Goal: Information Seeking & Learning: Find specific fact

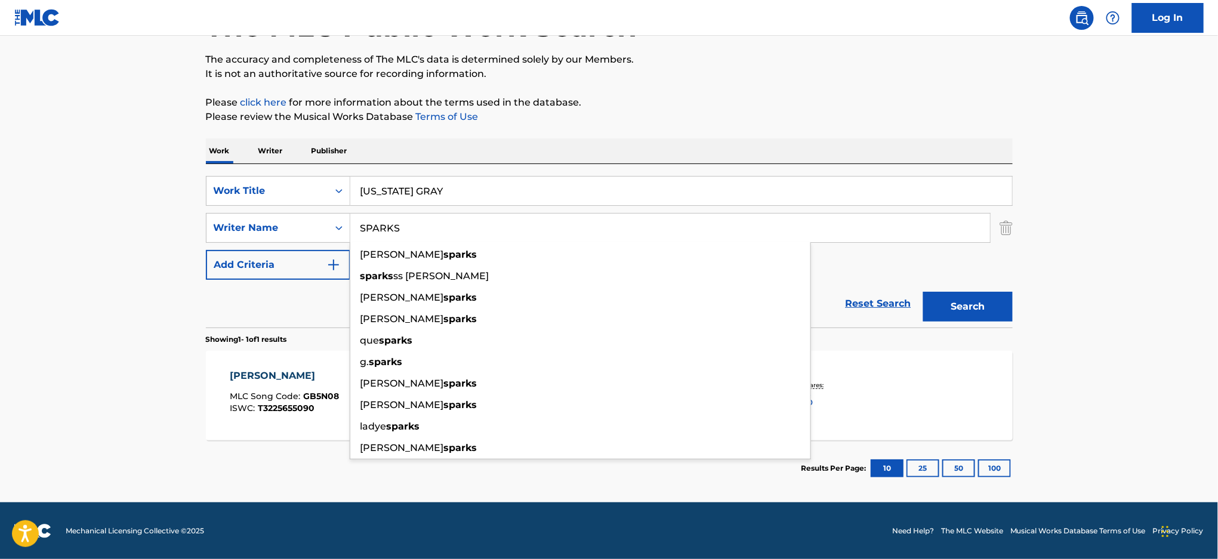
scroll to position [90, 0]
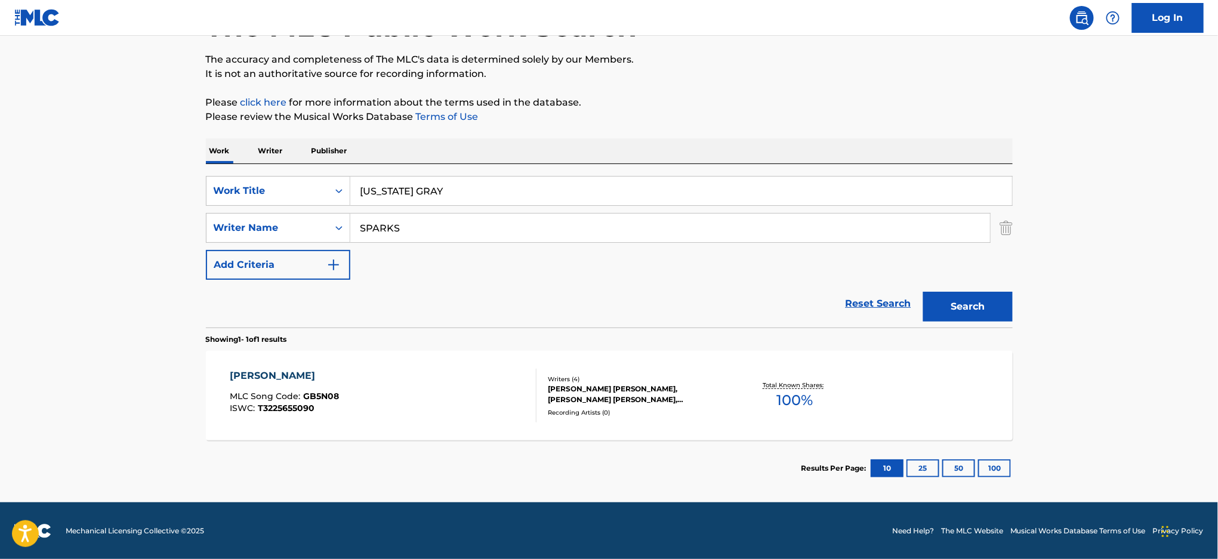
drag, startPoint x: 485, startPoint y: 202, endPoint x: 264, endPoint y: 158, distance: 225.1
click at [264, 158] on div "Work Writer Publisher SearchWithCriteria68f4b7b5-d319-4ffa-ac20-2938c09b0752 Wo…" at bounding box center [609, 317] width 807 height 358
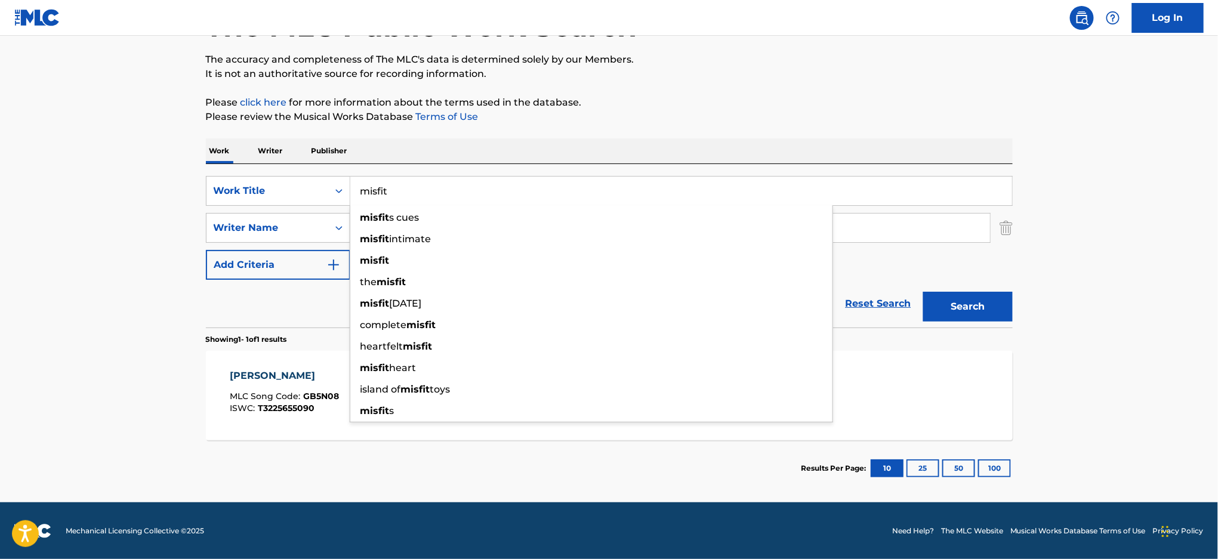
click at [923, 292] on button "Search" at bounding box center [968, 307] width 90 height 30
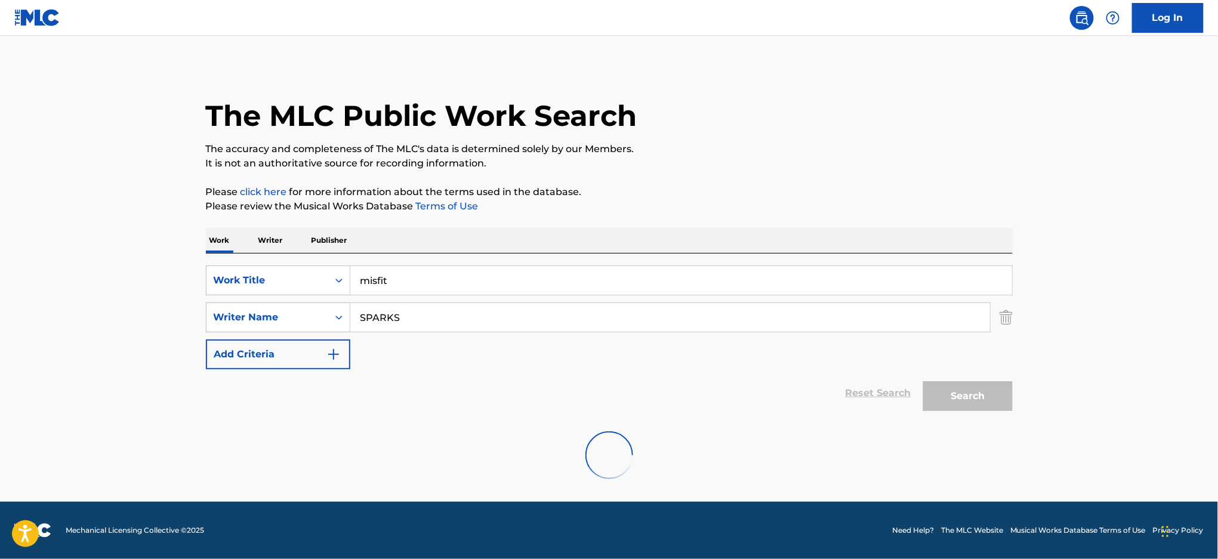
scroll to position [0, 0]
click at [128, 328] on main "The MLC Public Work Search The accuracy and completeness of The MLC's data is d…" at bounding box center [609, 269] width 1218 height 466
click at [986, 401] on button "Search" at bounding box center [968, 396] width 90 height 30
drag, startPoint x: 317, startPoint y: 277, endPoint x: 25, endPoint y: 224, distance: 296.5
click at [25, 224] on main "The MLC Public Work Search The accuracy and completeness of The MLC's data is d…" at bounding box center [609, 269] width 1218 height 466
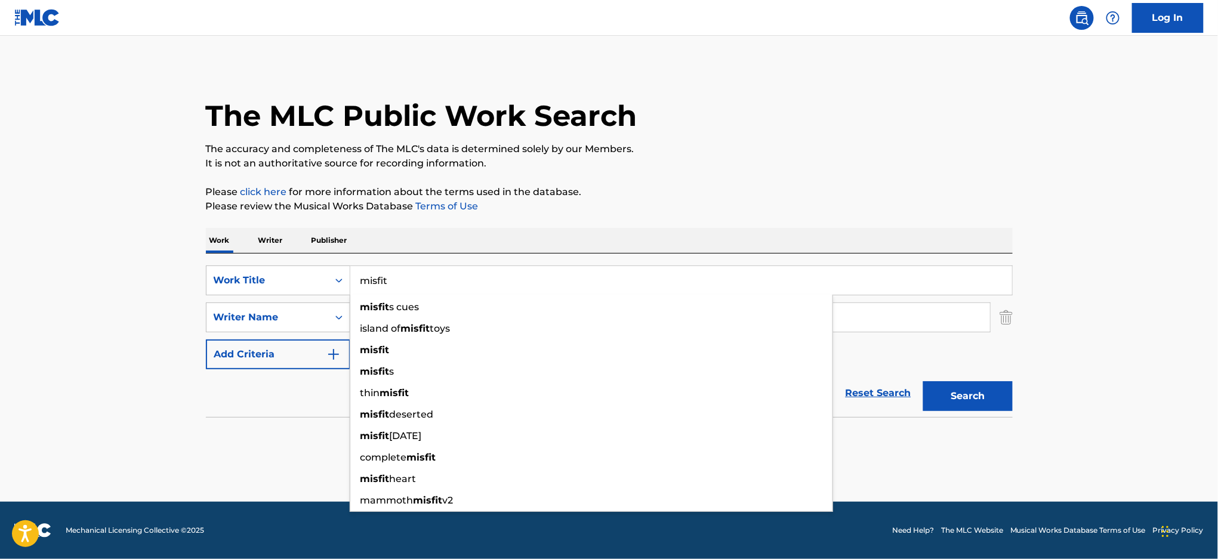
paste input "hey old timer"
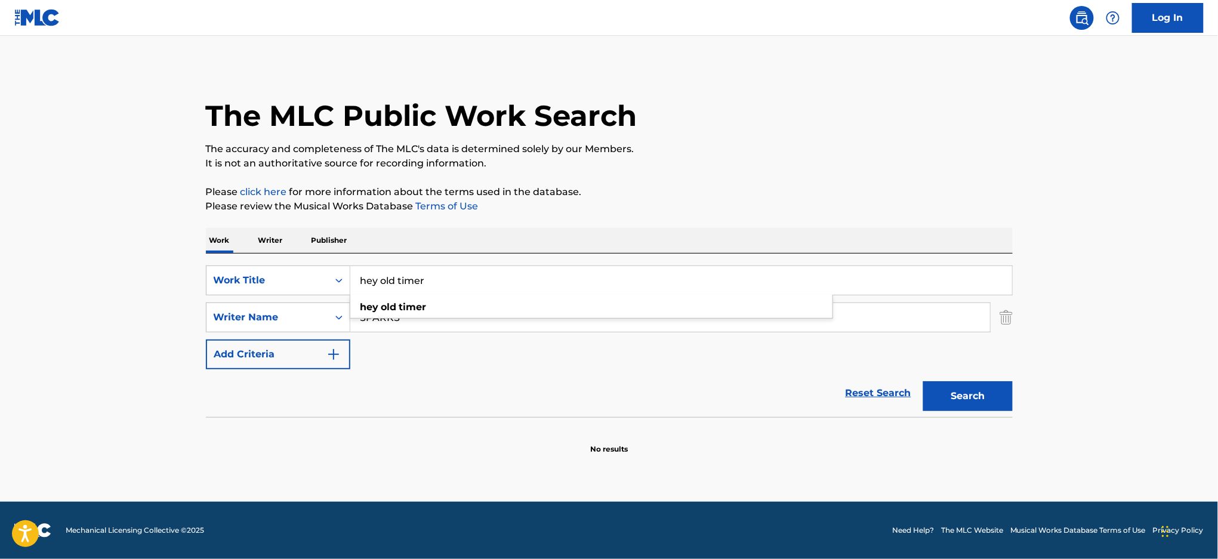
type input "hey old timer"
click at [41, 270] on main "The MLC Public Work Search The accuracy and completeness of The MLC's data is d…" at bounding box center [609, 269] width 1218 height 466
drag, startPoint x: 432, startPoint y: 314, endPoint x: 68, endPoint y: 312, distance: 364.0
click at [68, 312] on main "The MLC Public Work Search The accuracy and completeness of The MLC's data is d…" at bounding box center [609, 269] width 1218 height 466
click at [923, 381] on button "Search" at bounding box center [968, 396] width 90 height 30
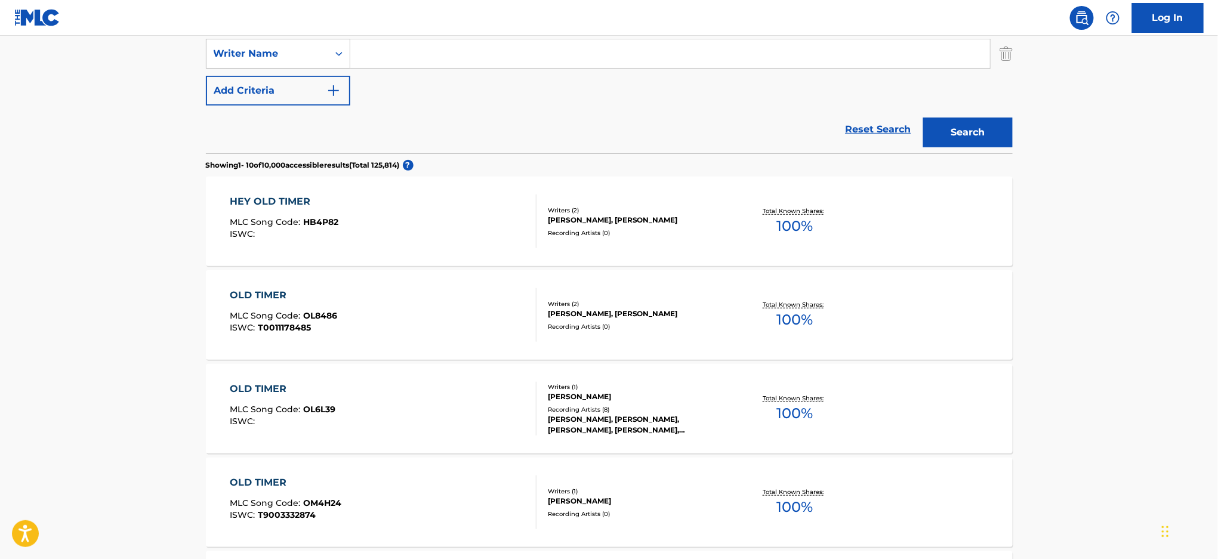
scroll to position [298, 0]
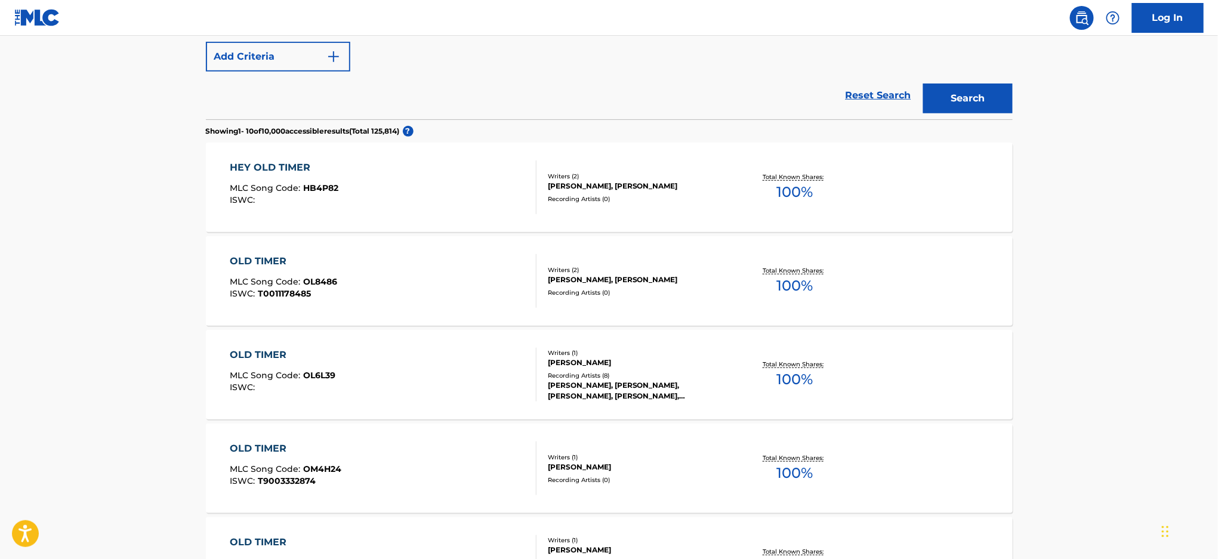
click at [523, 180] on div "HEY OLD TIMER MLC Song Code : HB4P82 ISWC :" at bounding box center [383, 188] width 307 height 54
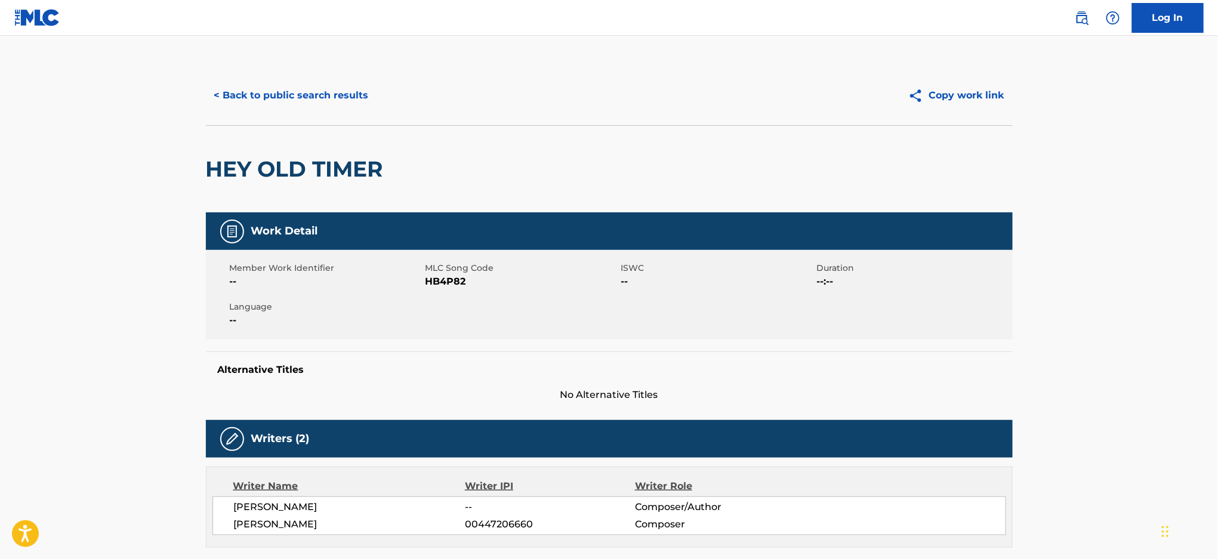
click at [299, 90] on button "< Back to public search results" at bounding box center [291, 96] width 171 height 30
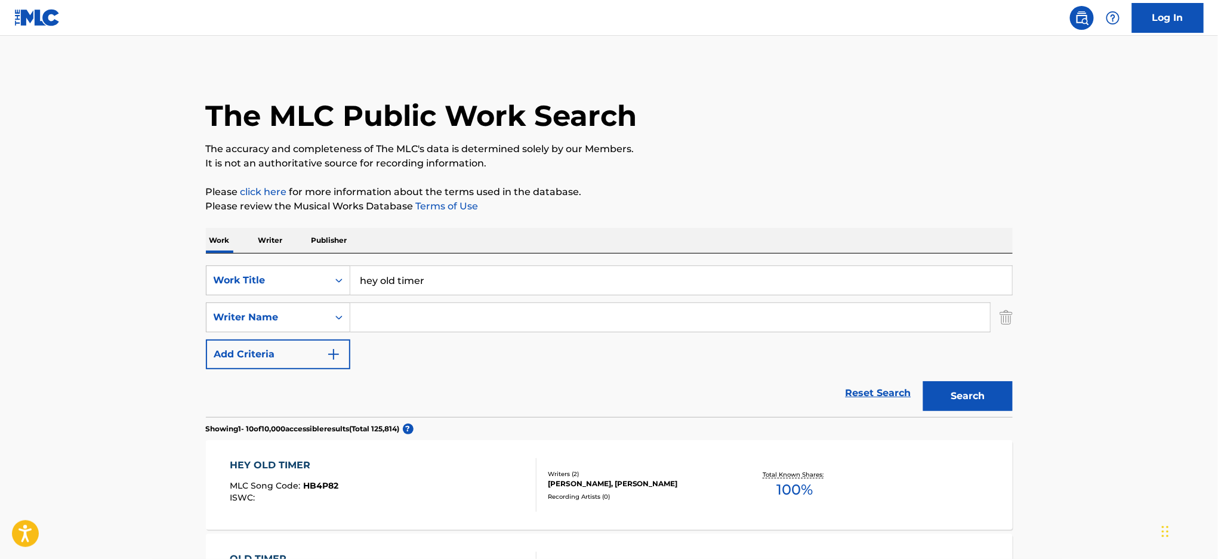
click at [420, 313] on input "Search Form" at bounding box center [670, 317] width 640 height 29
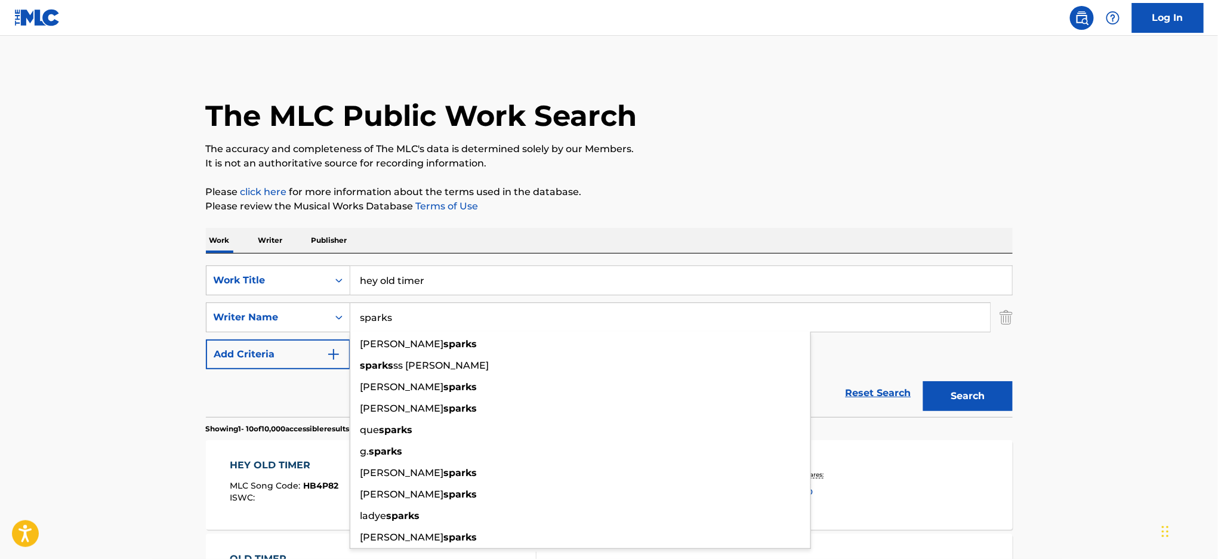
click at [923, 381] on button "Search" at bounding box center [968, 396] width 90 height 30
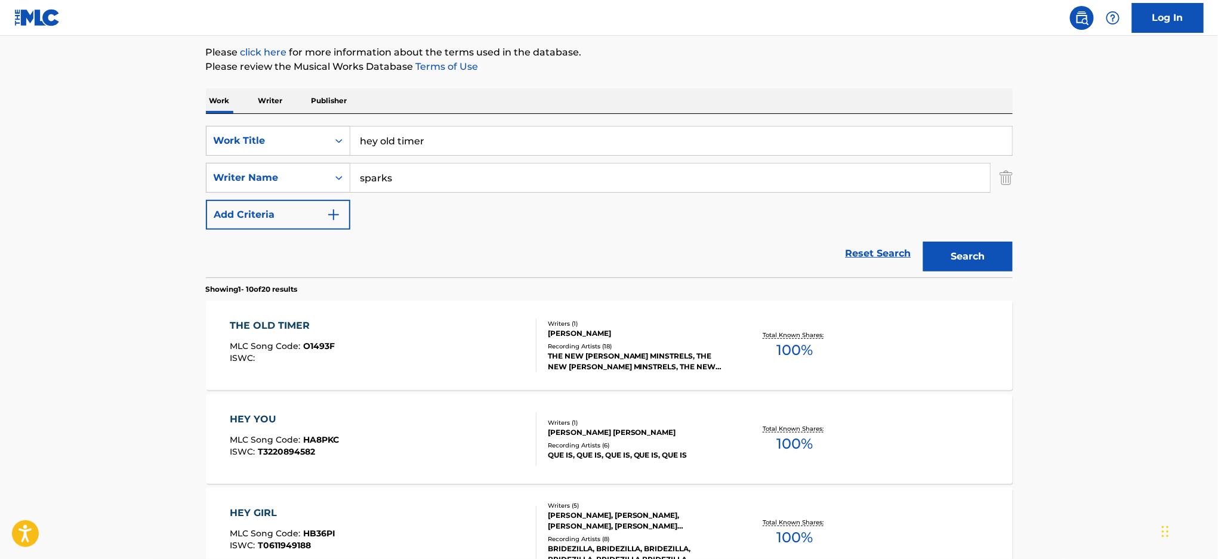
scroll to position [208, 0]
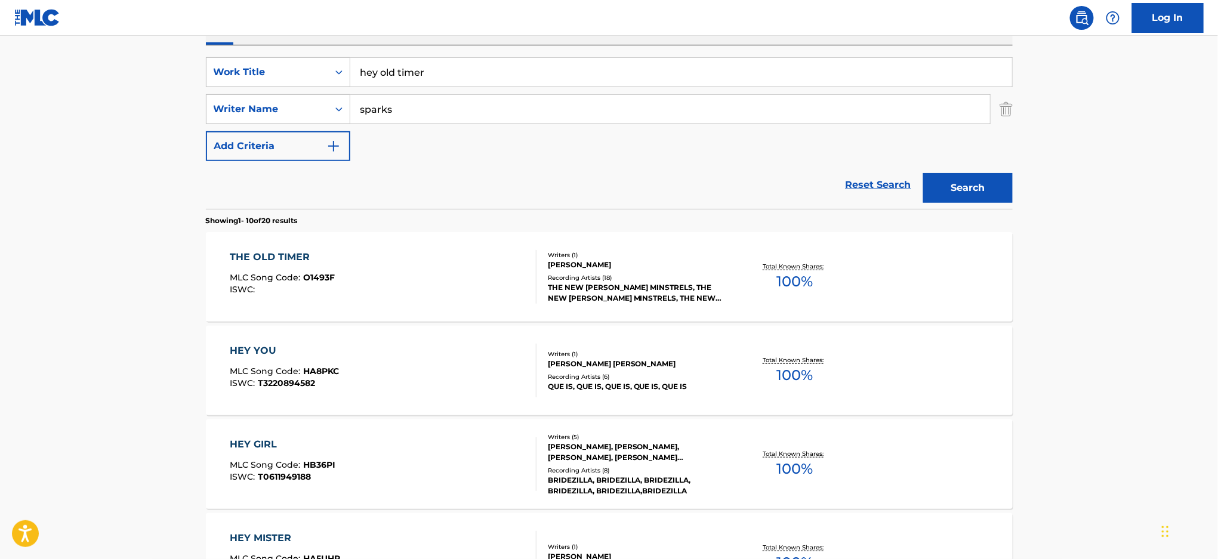
click at [456, 113] on input "sparks" at bounding box center [670, 109] width 640 height 29
type input "[PERSON_NAME]"
click at [923, 173] on button "Search" at bounding box center [968, 188] width 90 height 30
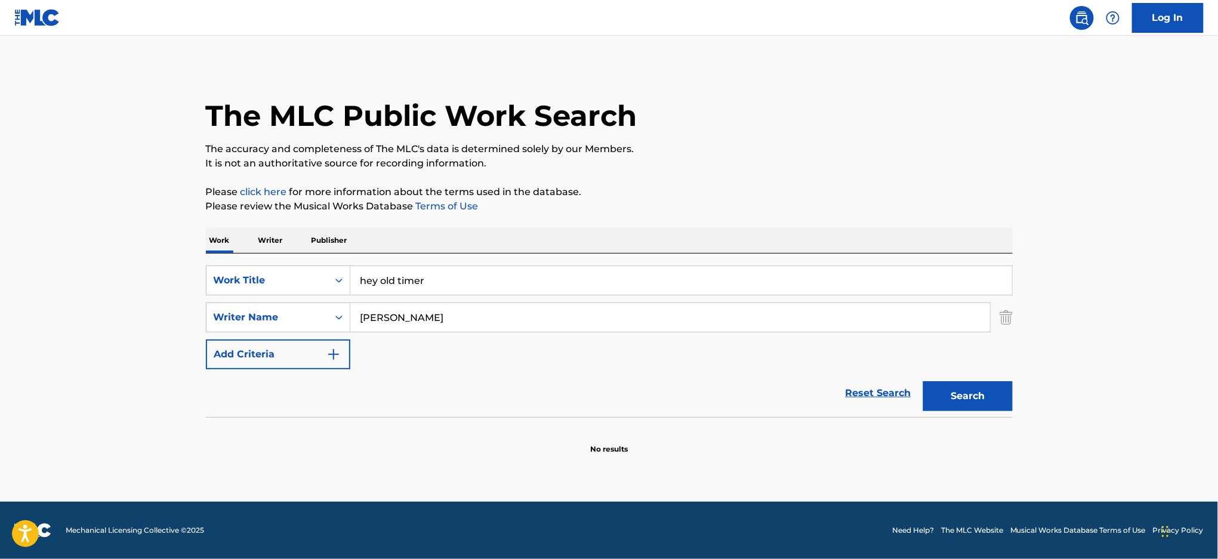
click at [679, 318] on input "[PERSON_NAME]" at bounding box center [670, 317] width 640 height 29
drag, startPoint x: 436, startPoint y: 281, endPoint x: 0, endPoint y: 280, distance: 435.6
click at [0, 280] on main "The MLC Public Work Search The accuracy and completeness of The MLC's data is d…" at bounding box center [609, 269] width 1218 height 466
paste input "dancing with a cowboy"
type input "dancing with a cowboy"
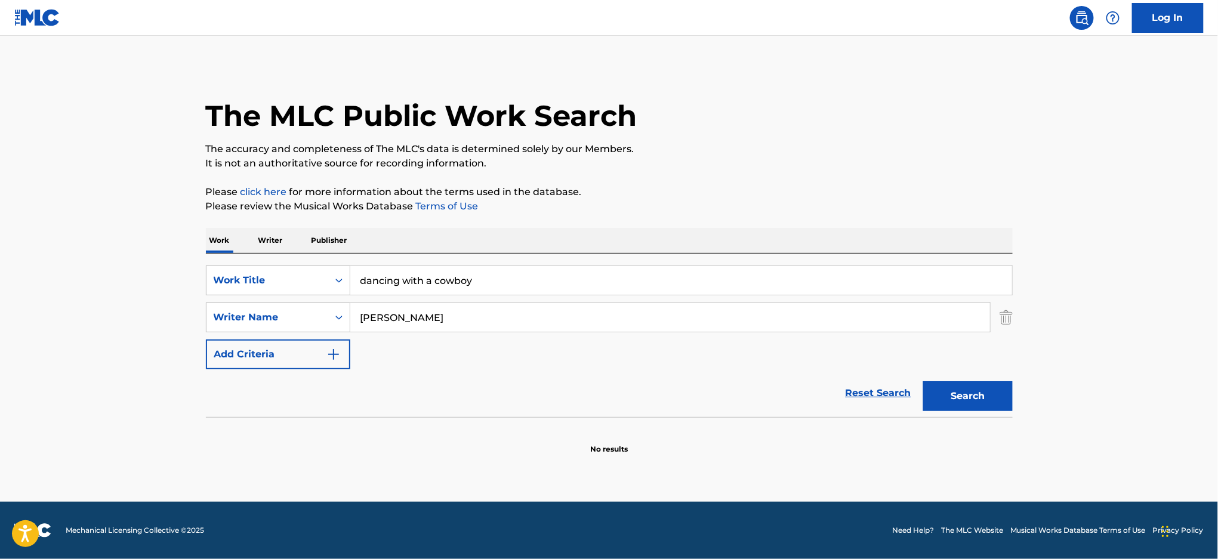
click at [506, 224] on div "The MLC Public Work Search The accuracy and completeness of The MLC's data is d…" at bounding box center [609, 260] width 835 height 389
drag, startPoint x: 445, startPoint y: 317, endPoint x: 300, endPoint y: 287, distance: 148.2
click at [300, 287] on div "SearchWithCriteria68f4b7b5-d319-4ffa-ac20-2938c09b0752 Work Title dancing with …" at bounding box center [609, 318] width 807 height 104
click at [923, 381] on button "Search" at bounding box center [968, 396] width 90 height 30
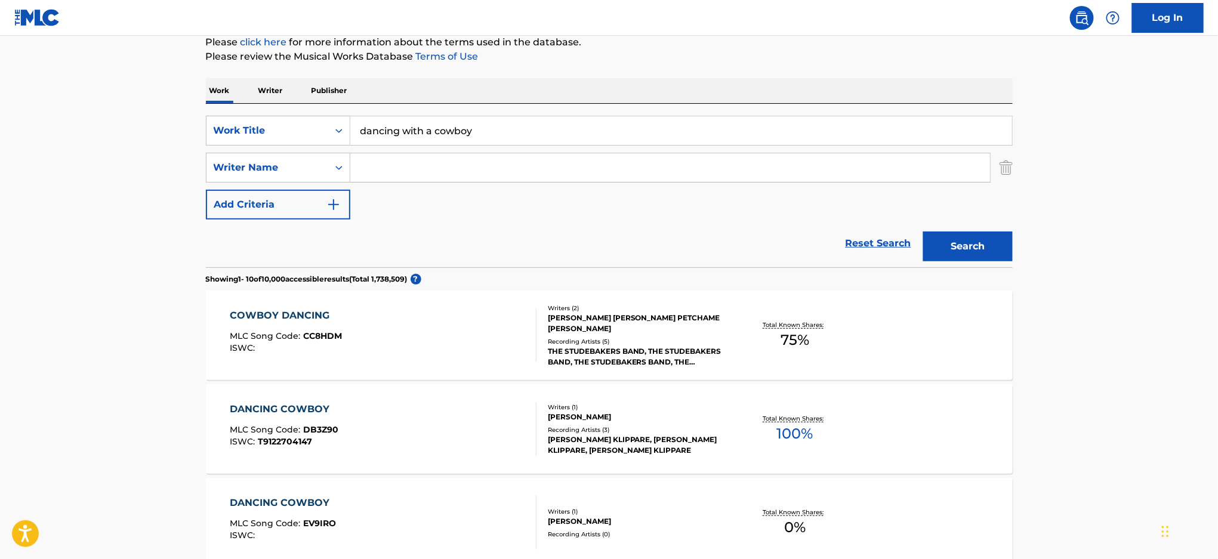
scroll to position [158, 0]
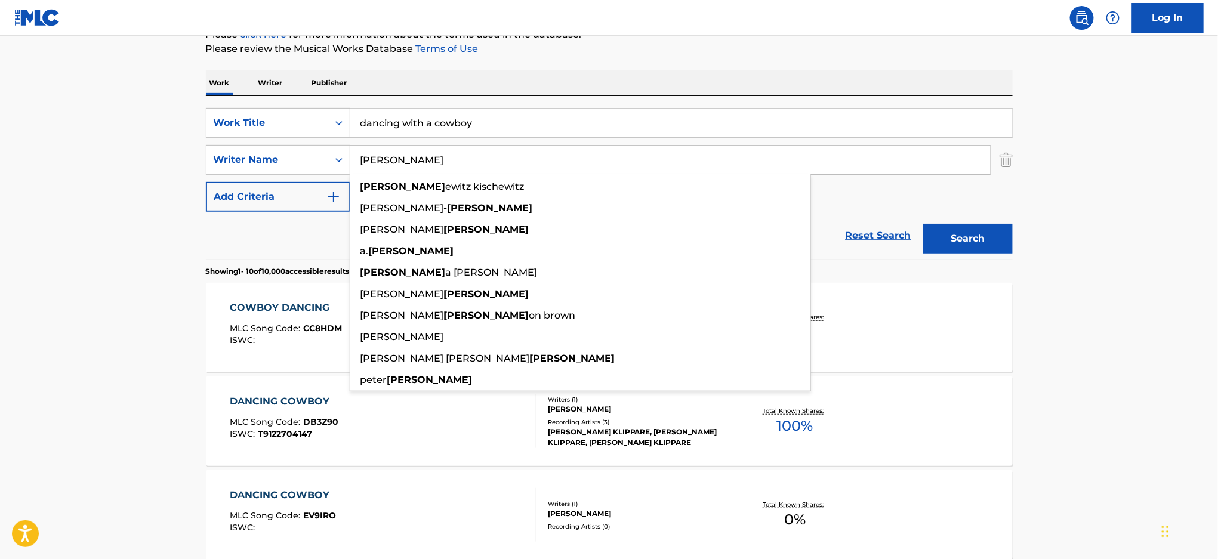
click at [923, 224] on button "Search" at bounding box center [968, 239] width 90 height 30
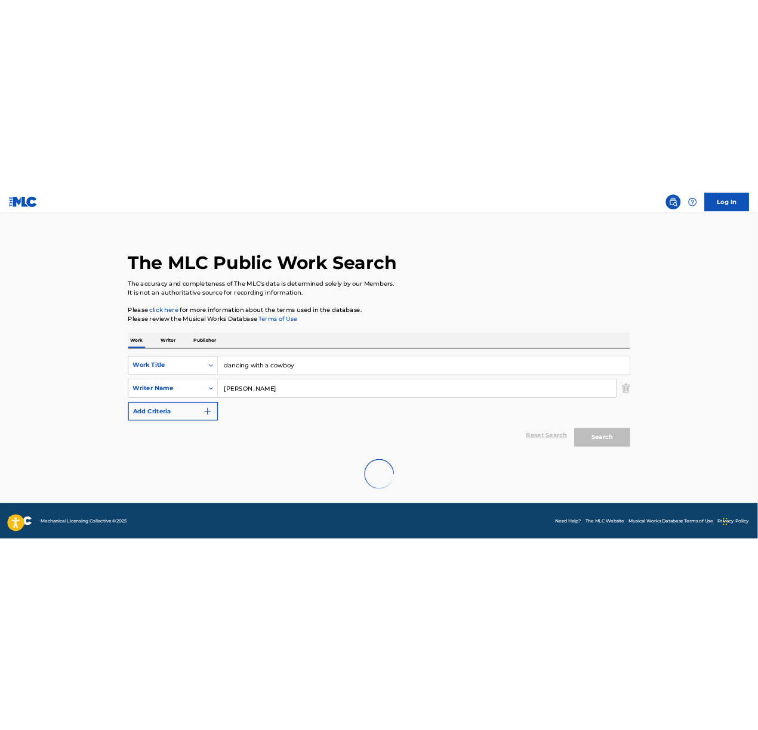
scroll to position [0, 0]
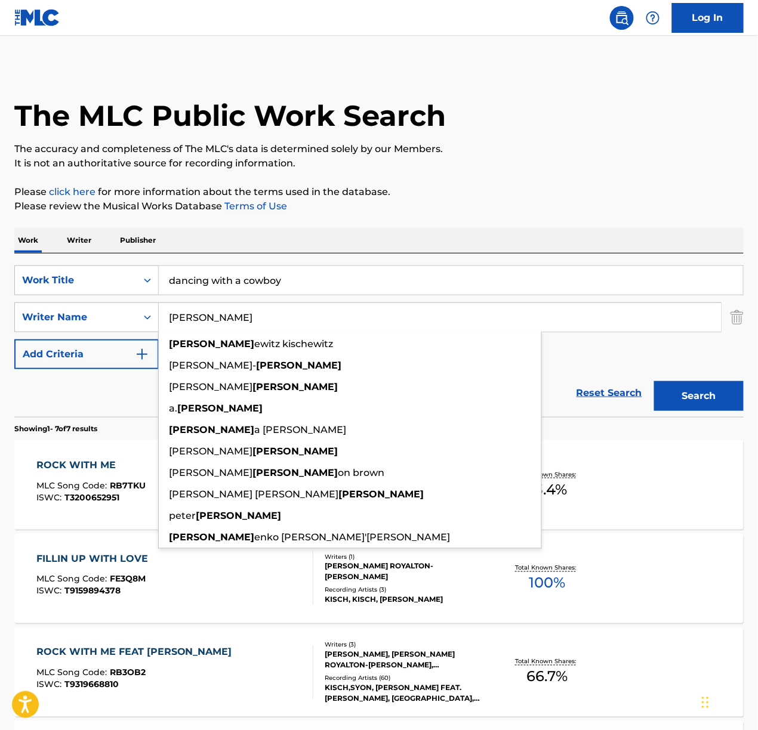
drag, startPoint x: 198, startPoint y: 311, endPoint x: -116, endPoint y: 339, distance: 315.7
click at [0, 339] on html "Accessibility Screen-Reader Guide, Feedback, and Issue Reporting | New window L…" at bounding box center [379, 365] width 758 height 730
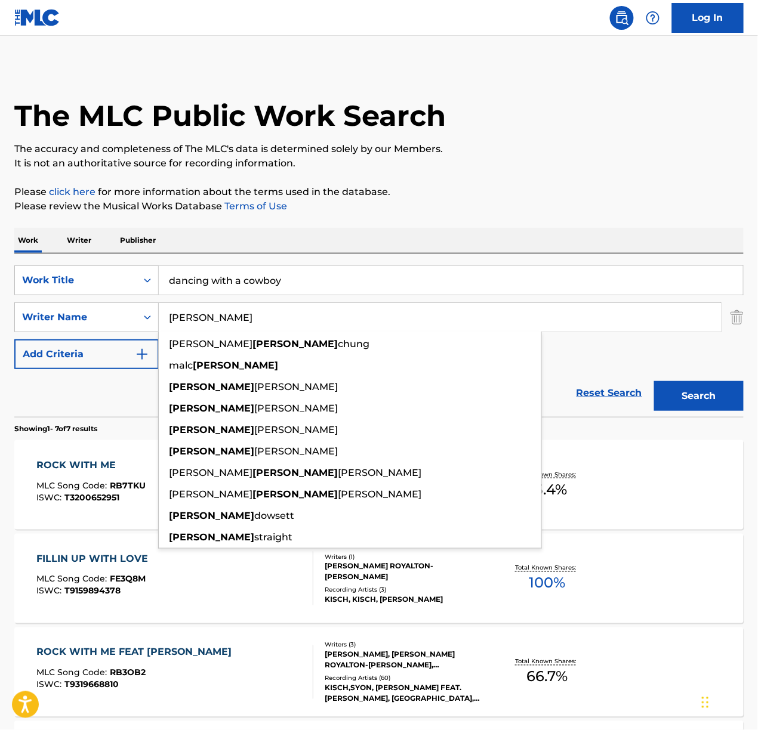
type input "[PERSON_NAME]"
click at [654, 381] on button "Search" at bounding box center [699, 396] width 90 height 30
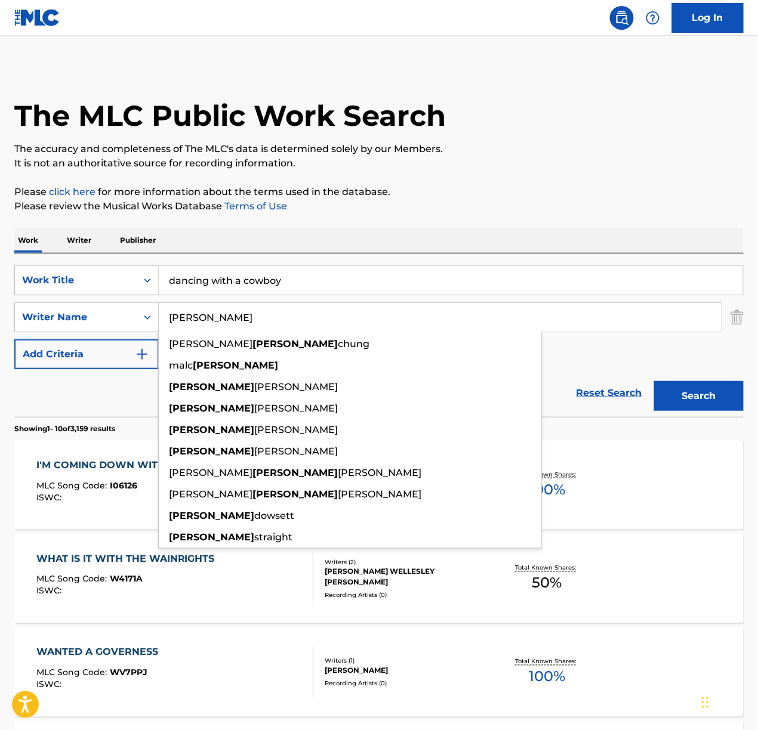
click at [708, 385] on button "Search" at bounding box center [699, 396] width 90 height 30
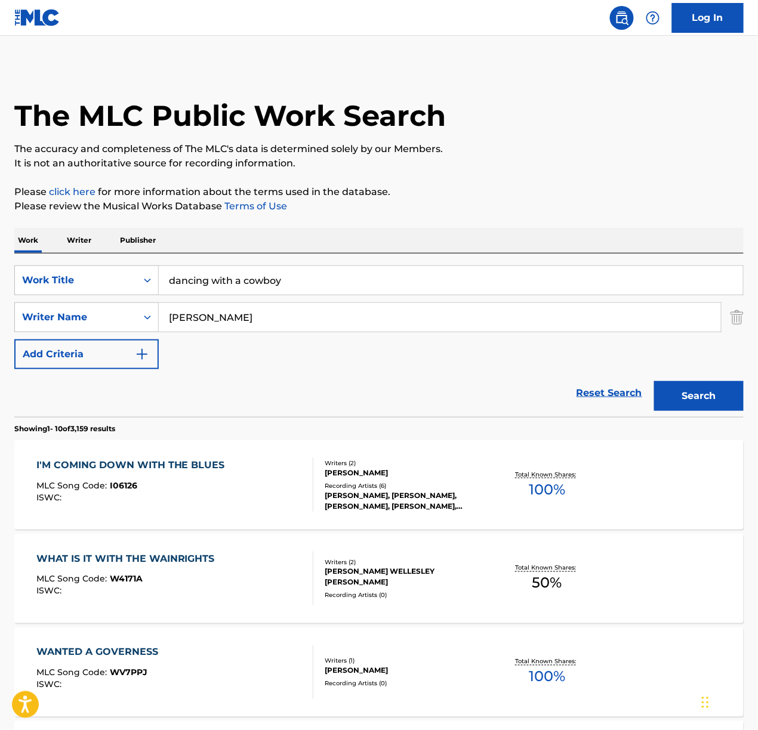
drag, startPoint x: 306, startPoint y: 280, endPoint x: -40, endPoint y: 221, distance: 350.5
click at [0, 221] on html "Accessibility Screen-Reader Guide, Feedback, and Issue Reporting | New window L…" at bounding box center [379, 365] width 758 height 730
paste input "one horse town"
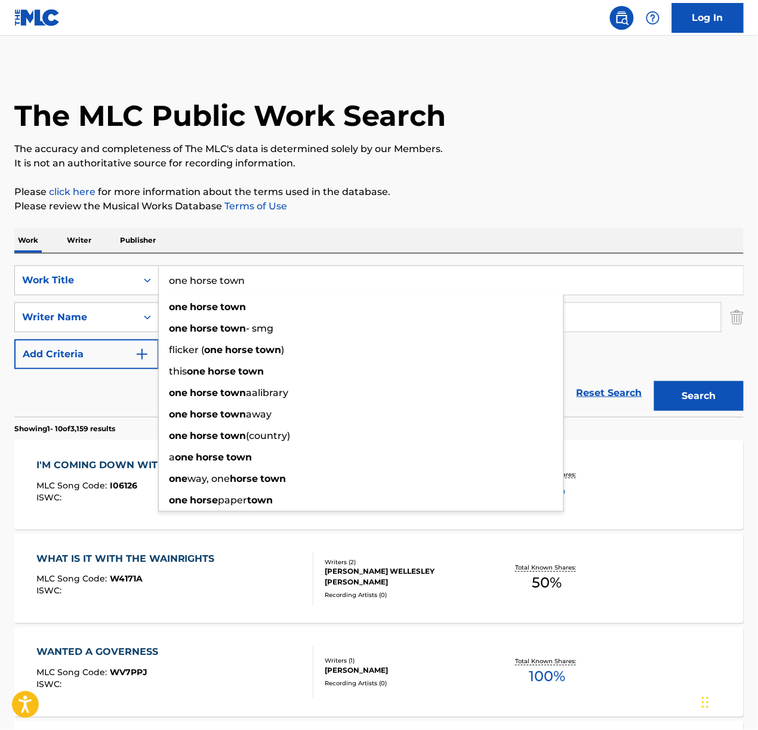
type input "one horse town"
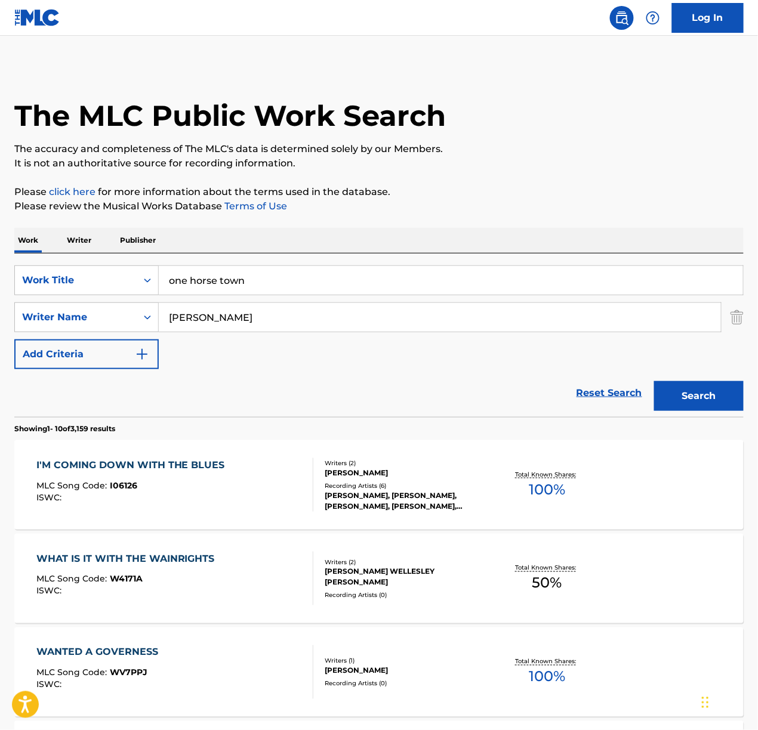
click at [351, 236] on div "Work Writer Publisher" at bounding box center [378, 240] width 729 height 25
drag, startPoint x: 210, startPoint y: 325, endPoint x: 69, endPoint y: 322, distance: 140.9
click at [69, 322] on div "SearchWithCriteria5de55879-19a5-4180-84bf-4c854b5bbcaa Writer Name [PERSON_NAME]" at bounding box center [378, 318] width 729 height 30
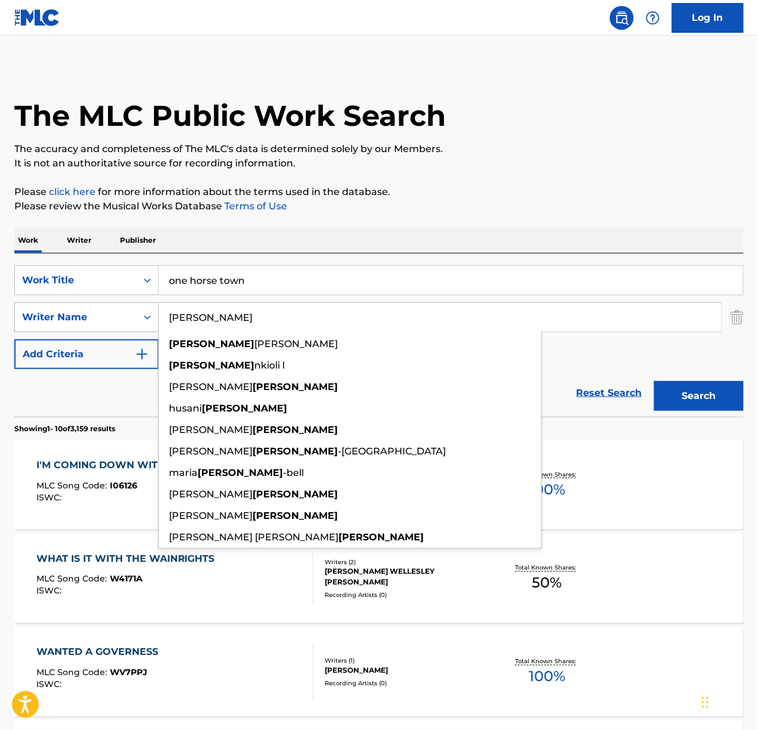
type input "[PERSON_NAME]"
click at [654, 381] on button "Search" at bounding box center [699, 396] width 90 height 30
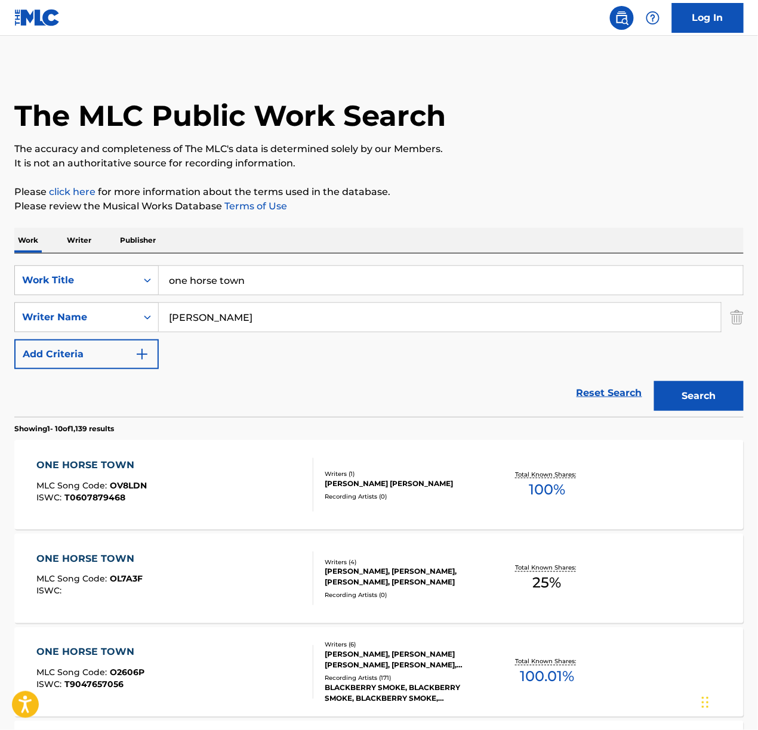
click at [396, 559] on div "[PERSON_NAME], [PERSON_NAME], [PERSON_NAME], [PERSON_NAME]" at bounding box center [406, 577] width 162 height 21
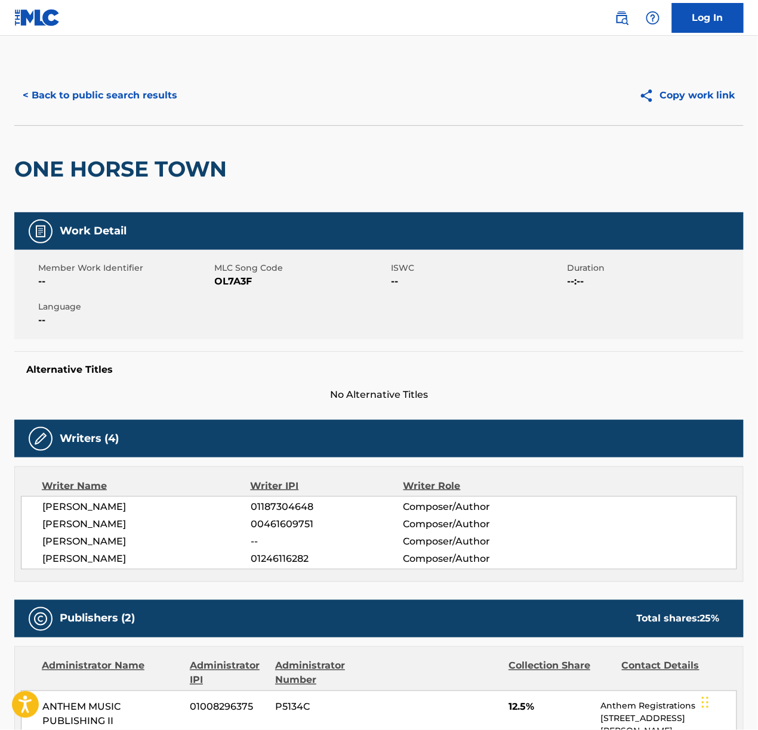
click at [150, 110] on button "< Back to public search results" at bounding box center [99, 96] width 171 height 30
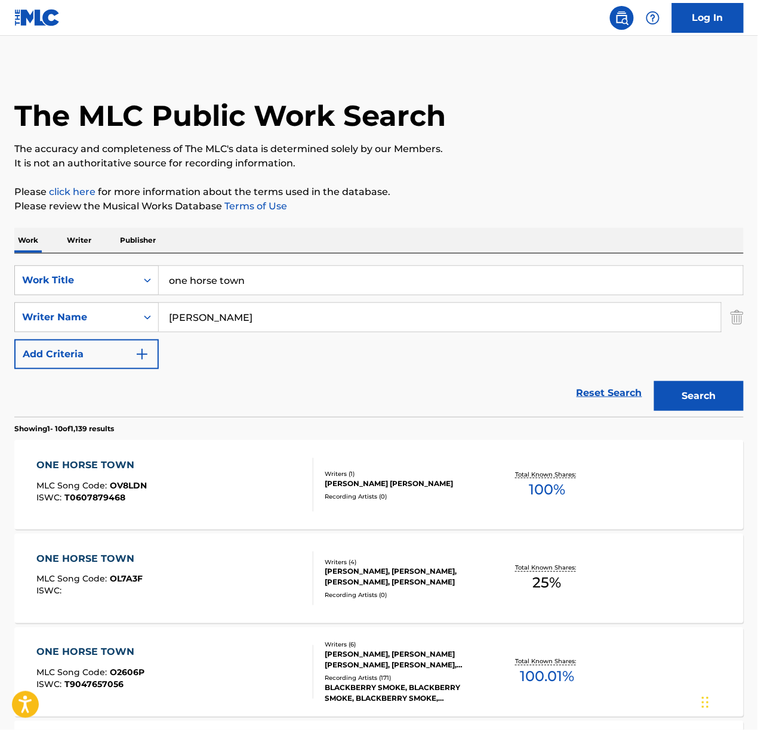
drag, startPoint x: 261, startPoint y: 277, endPoint x: -105, endPoint y: 233, distance: 369.1
click at [0, 233] on html "Accessibility Screen-Reader Guide, Feedback, and Issue Reporting | New window L…" at bounding box center [379, 365] width 758 height 730
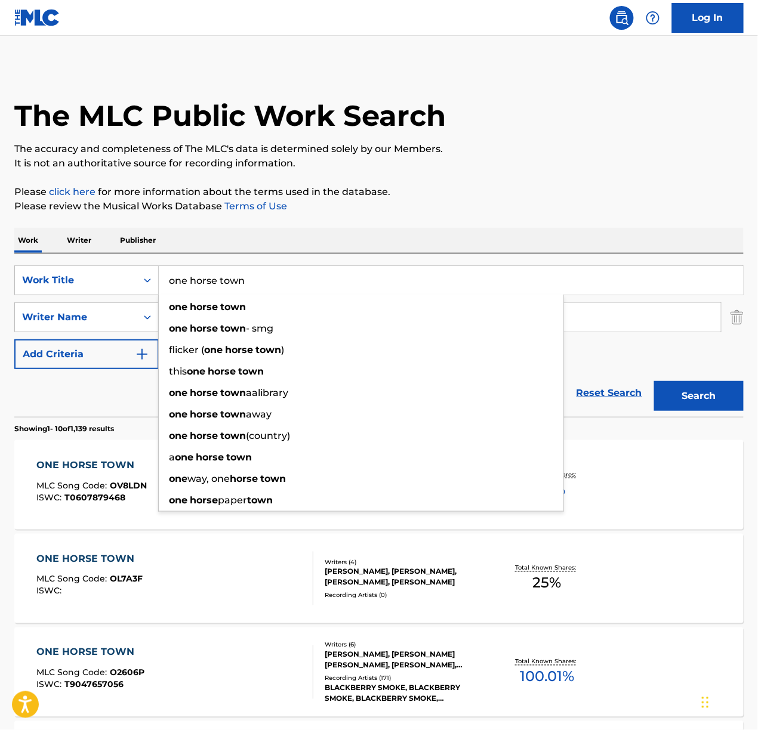
paste input "Somethings never change"
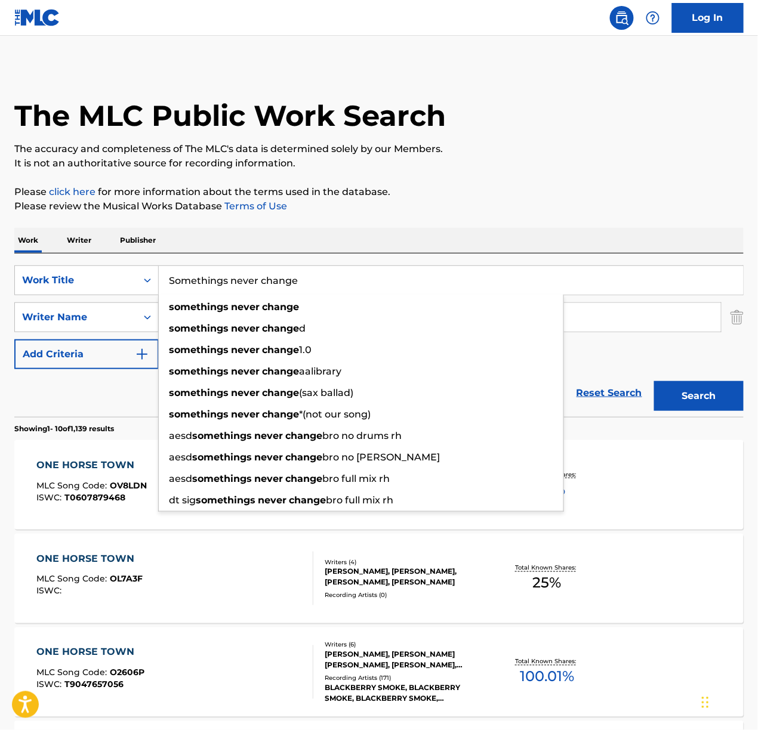
type input "Somethings never change"
click at [609, 331] on input "[PERSON_NAME]" at bounding box center [440, 317] width 562 height 29
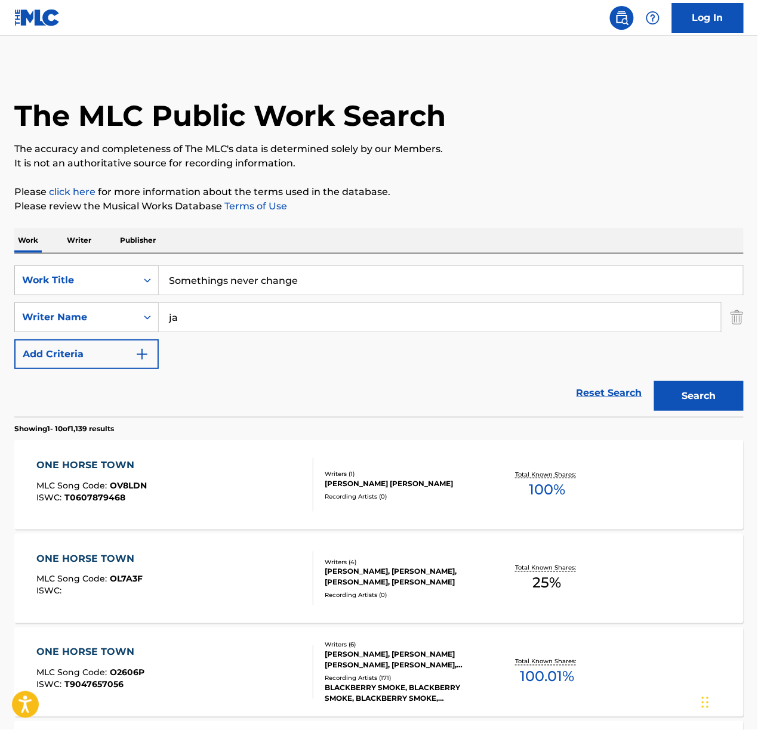
type input "j"
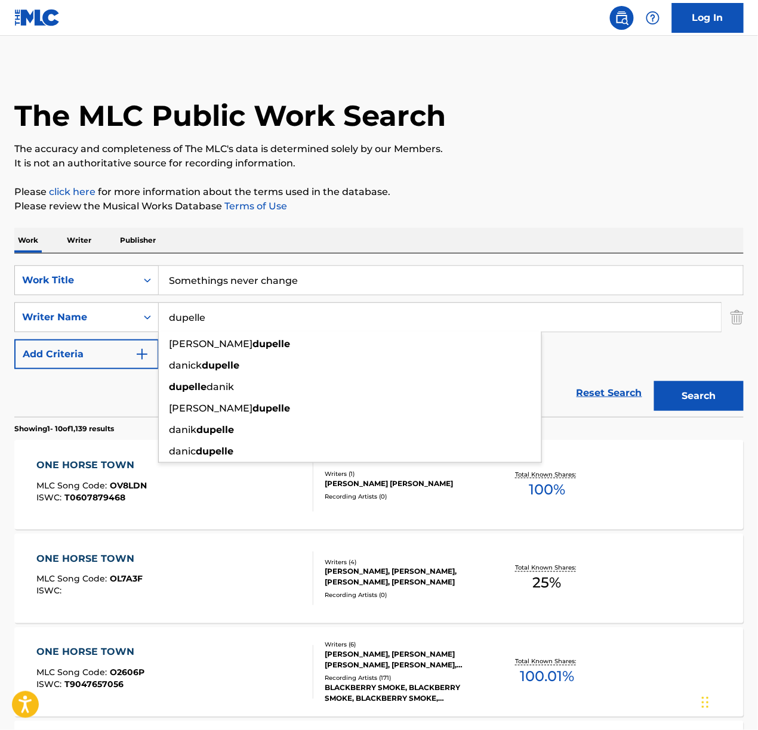
type input "dupelle"
click at [654, 381] on button "Search" at bounding box center [699, 396] width 90 height 30
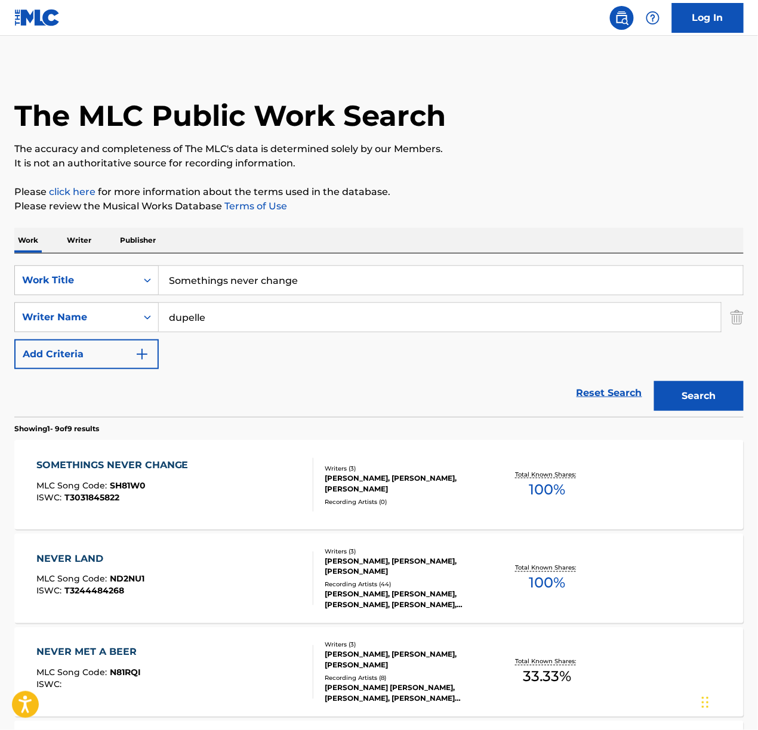
click at [254, 502] on div "SOMETHINGS NEVER CHANGE MLC Song Code : SH81W0 ISWC : T3031845822" at bounding box center [174, 485] width 277 height 54
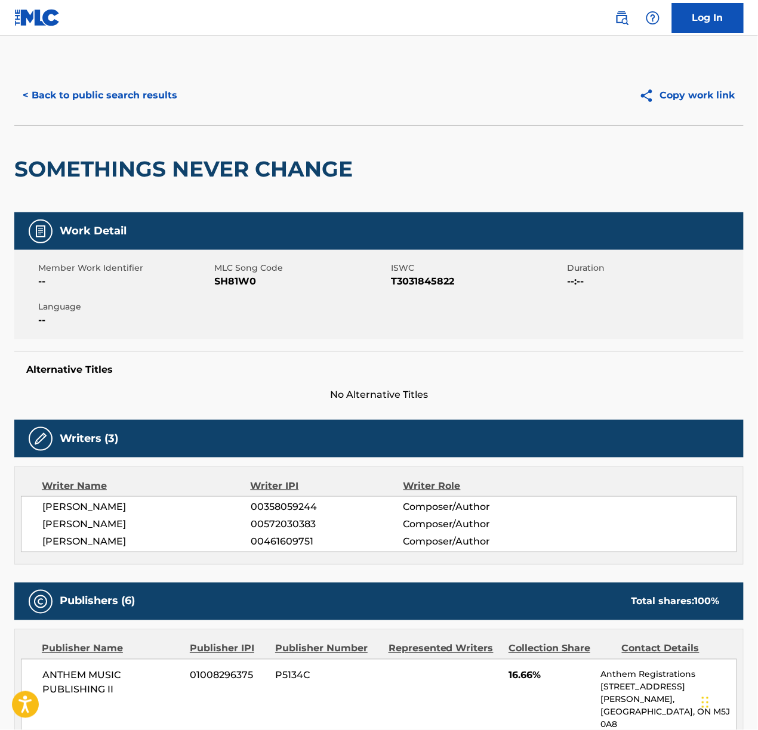
click at [144, 100] on button "< Back to public search results" at bounding box center [99, 96] width 171 height 30
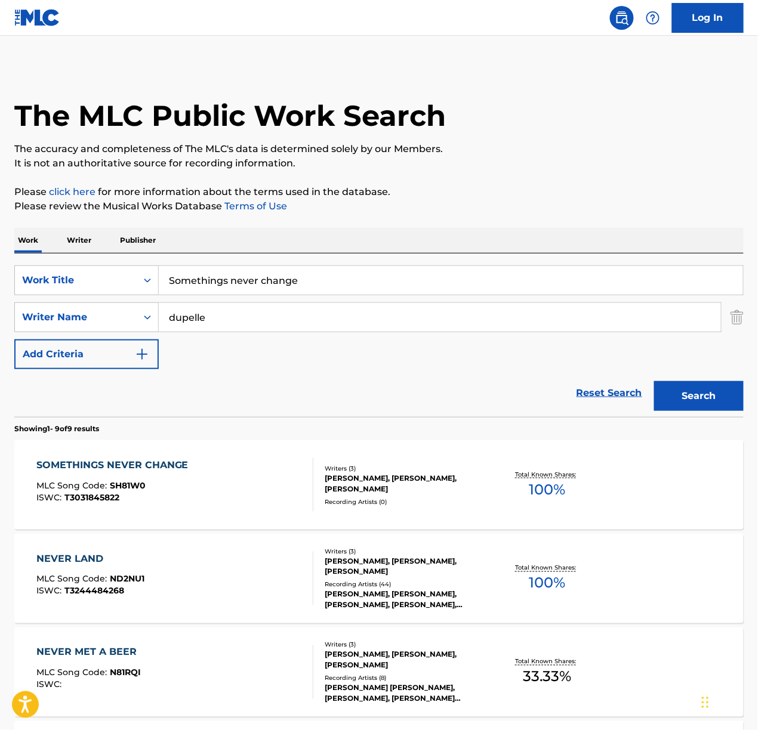
drag, startPoint x: 175, startPoint y: 271, endPoint x: -377, endPoint y: 225, distance: 553.3
click at [0, 225] on html "Accessibility Screen-Reader Guide, Feedback, and Issue Reporting | New window L…" at bounding box center [379, 365] width 758 height 730
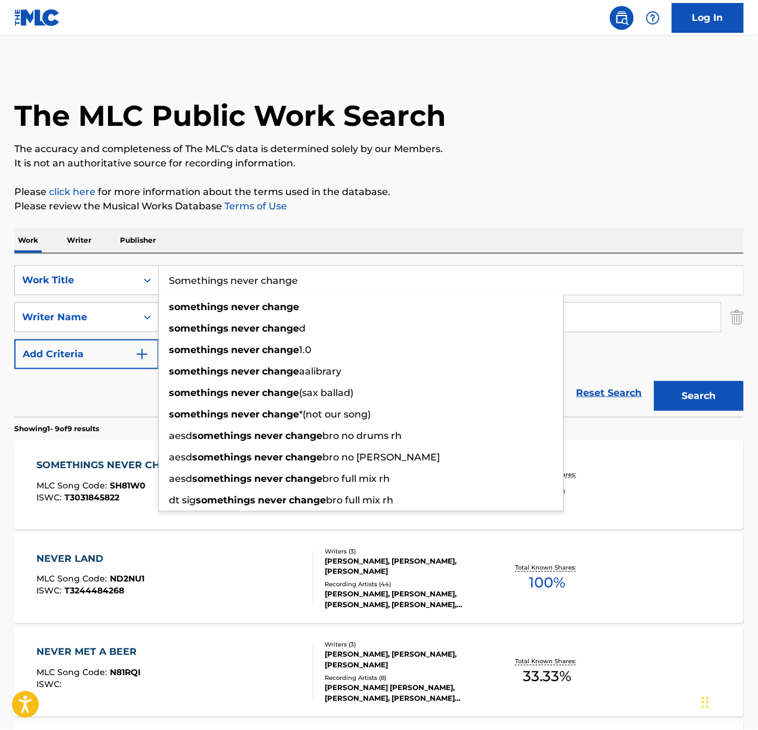
paste input "undefined"
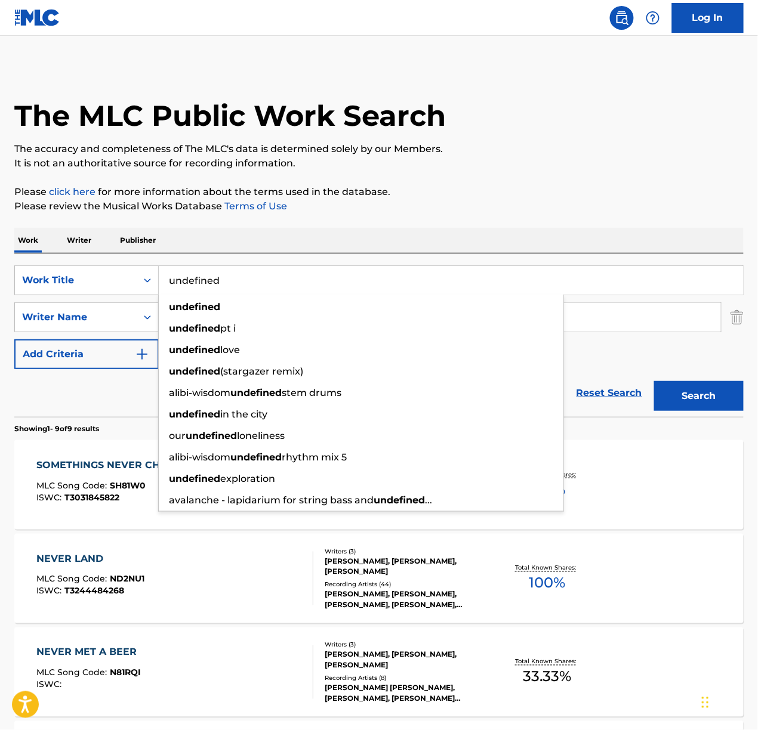
type input "undefined"
click at [271, 230] on div "Work Writer Publisher" at bounding box center [378, 240] width 729 height 25
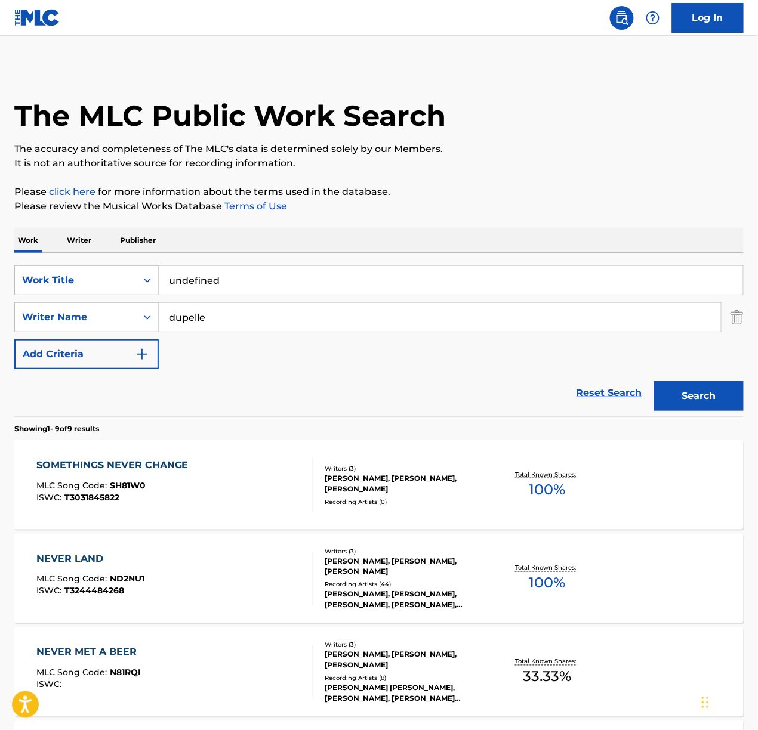
drag, startPoint x: 220, startPoint y: 309, endPoint x: -212, endPoint y: 253, distance: 435.7
click at [0, 253] on html "Accessibility Screen-Reader Guide, Feedback, and Issue Reporting | New window L…" at bounding box center [379, 365] width 758 height 730
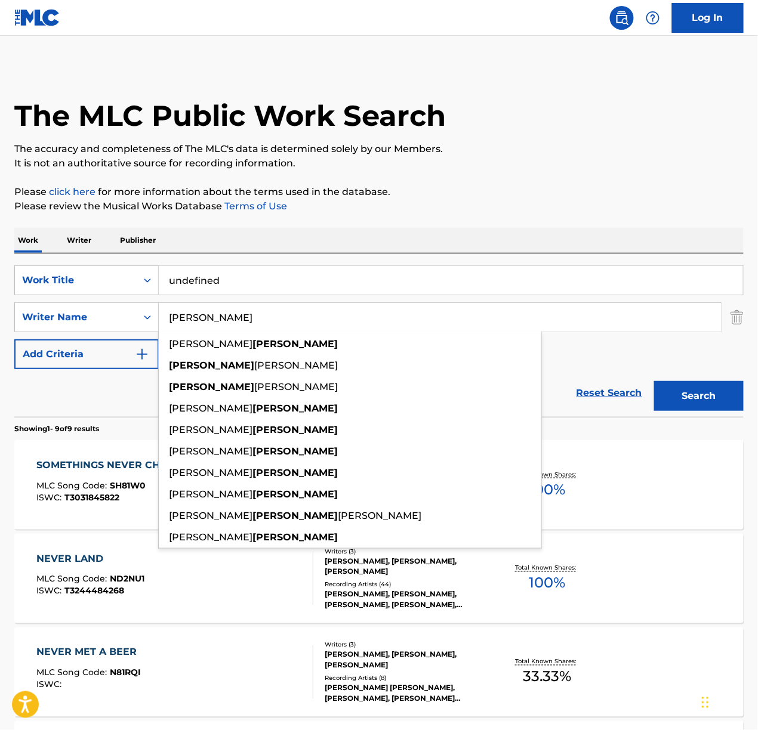
type input "[PERSON_NAME]"
click at [654, 381] on button "Search" at bounding box center [699, 396] width 90 height 30
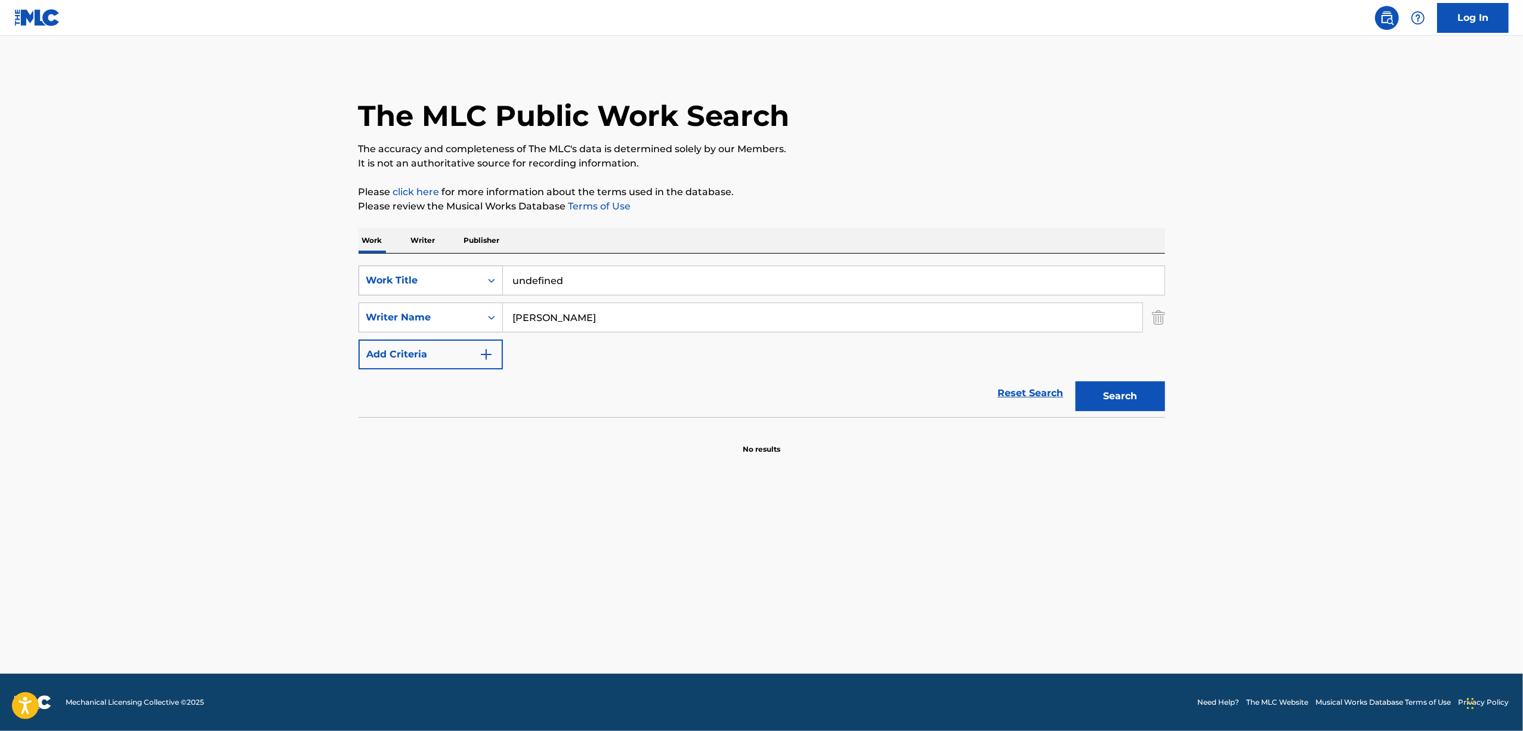
drag, startPoint x: 619, startPoint y: 278, endPoint x: 372, endPoint y: 273, distance: 247.1
click at [372, 273] on div "SearchWithCriteria68f4b7b5-d319-4ffa-ac20-2938c09b0752 Work Title undefined" at bounding box center [762, 281] width 807 height 30
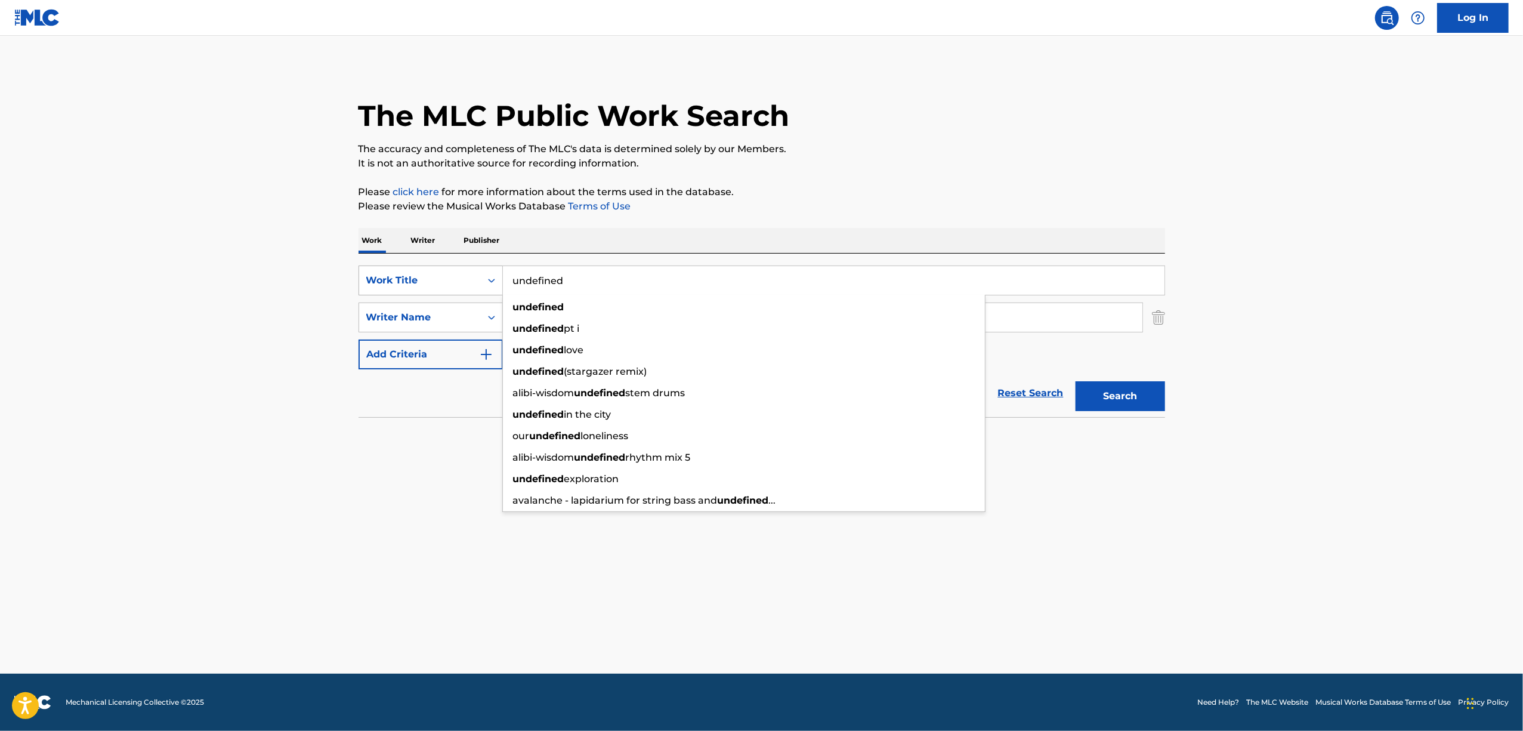
paste input "21 on the run"
type input "21 on the run"
click at [1076, 381] on button "Search" at bounding box center [1121, 396] width 90 height 30
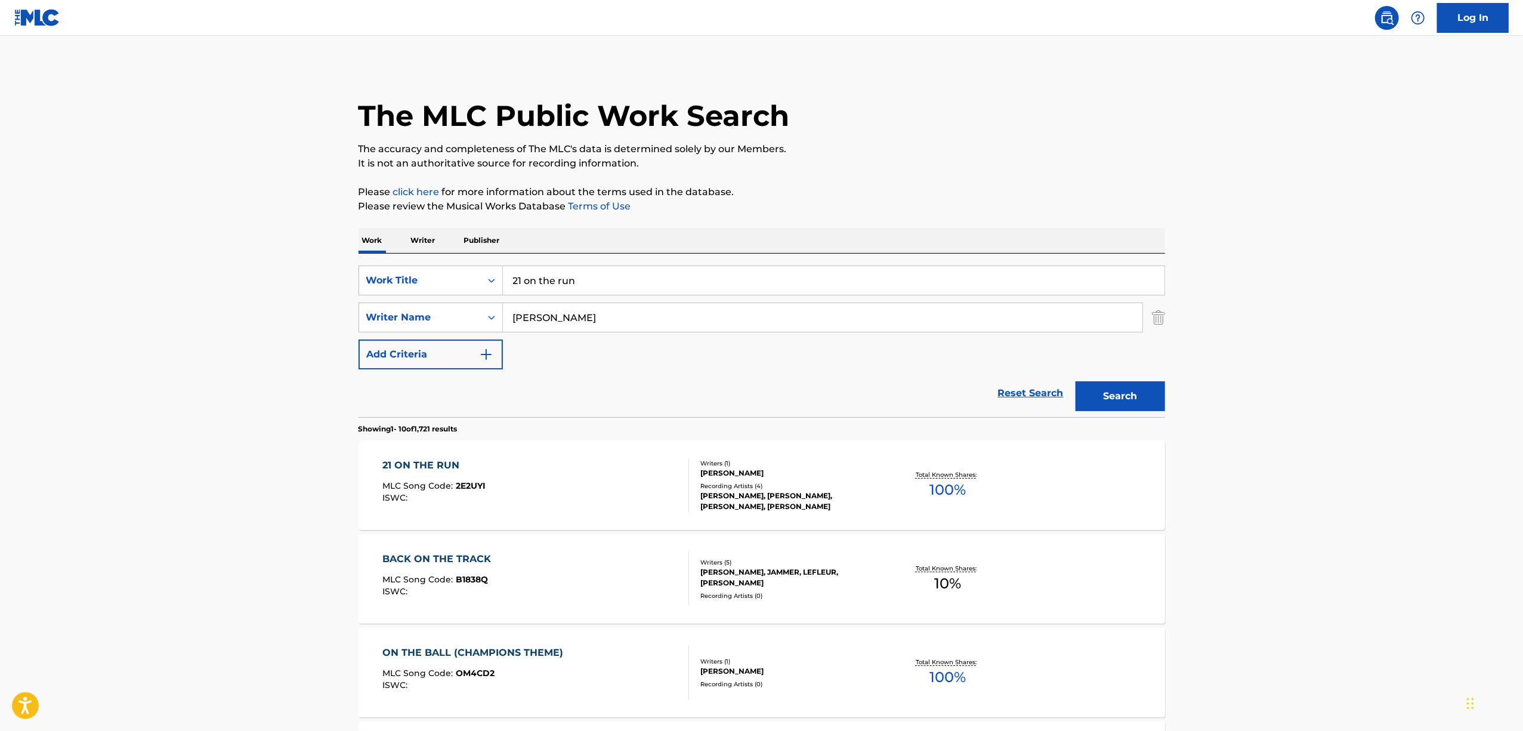
click at [681, 497] on div at bounding box center [684, 485] width 10 height 54
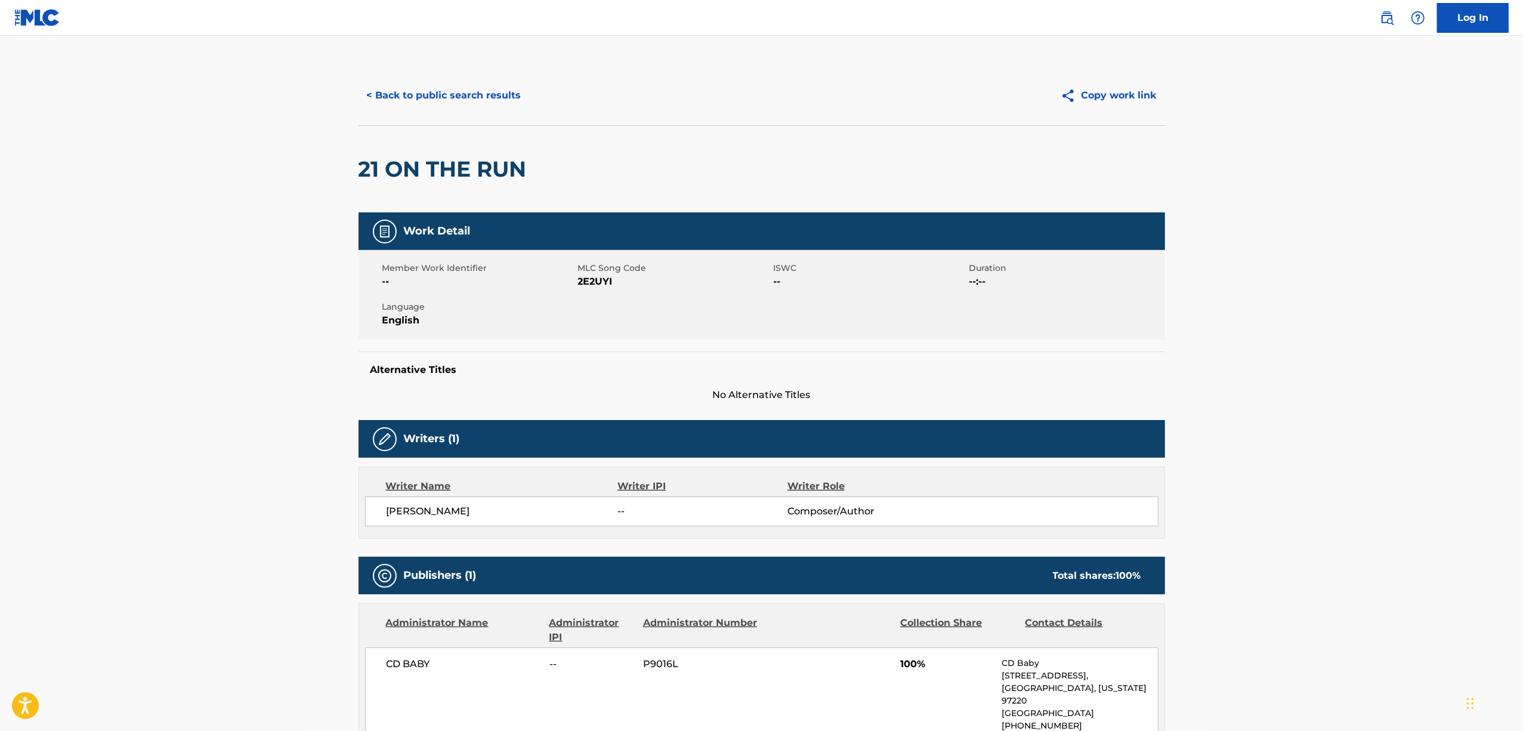
click at [454, 91] on button "< Back to public search results" at bounding box center [444, 96] width 171 height 30
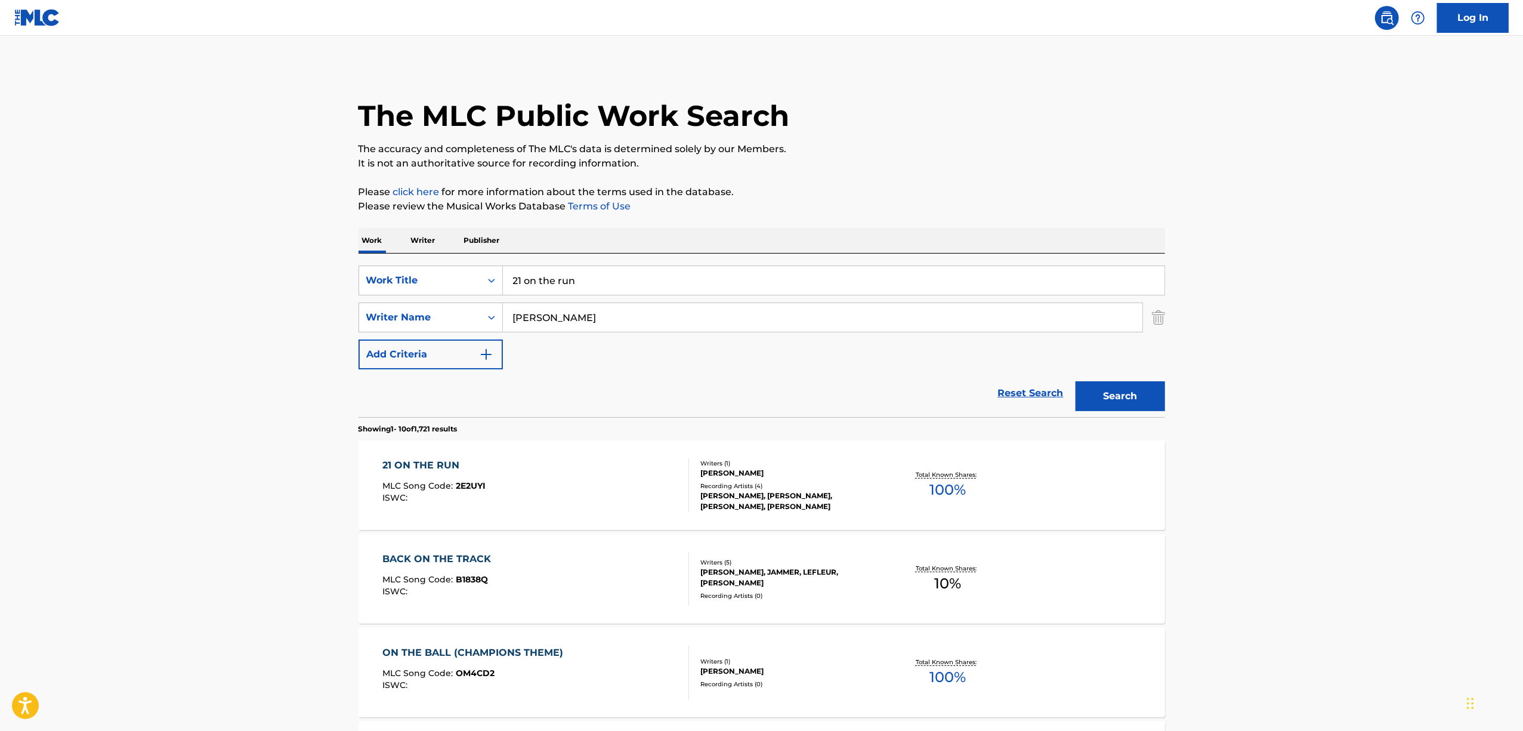
drag, startPoint x: 664, startPoint y: 280, endPoint x: 227, endPoint y: 252, distance: 438.3
click at [227, 252] on main "The MLC Public Work Search The accuracy and completeness of The MLC's data is d…" at bounding box center [761, 738] width 1523 height 1405
paste input "autumn leaves"
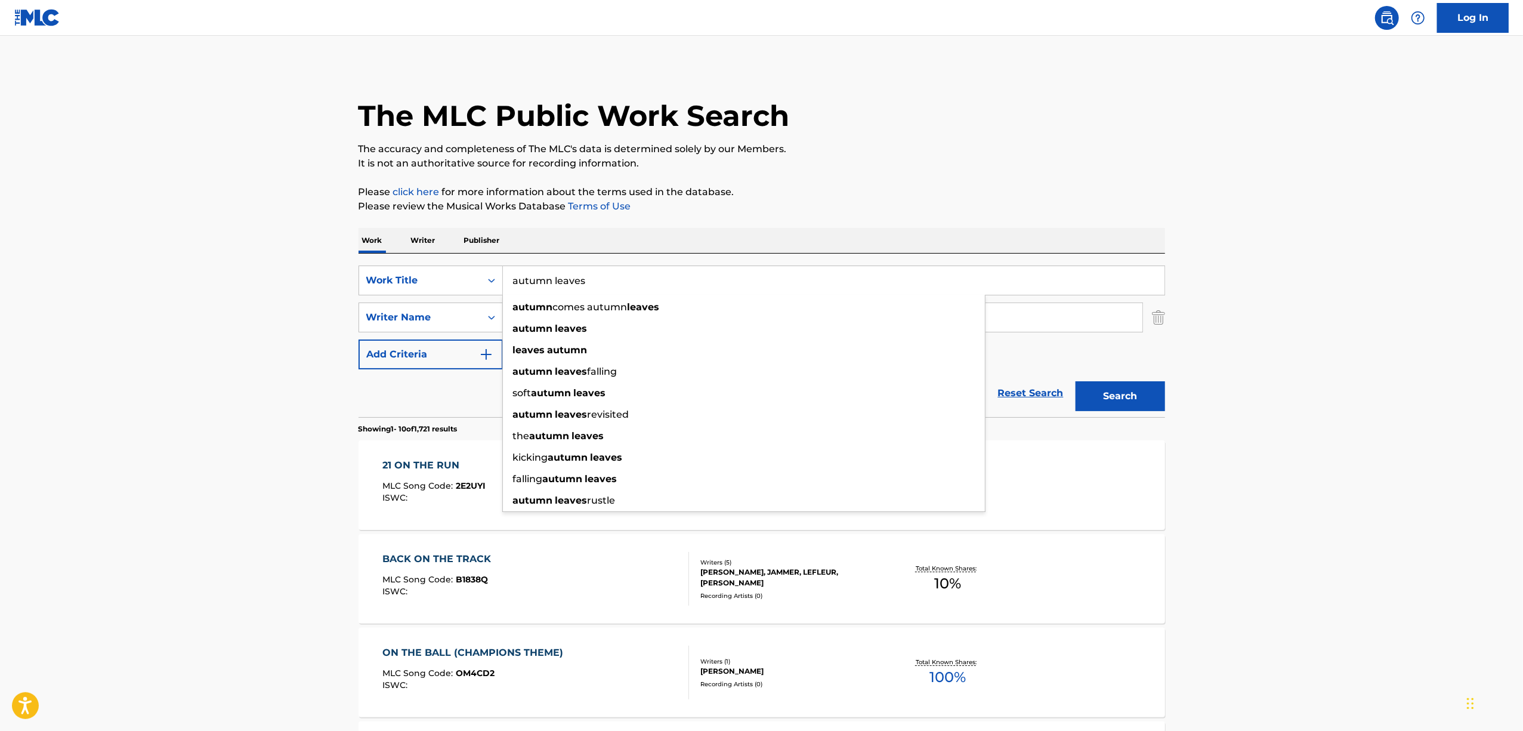
type input "autumn leaves"
click at [1076, 381] on button "Search" at bounding box center [1121, 396] width 90 height 30
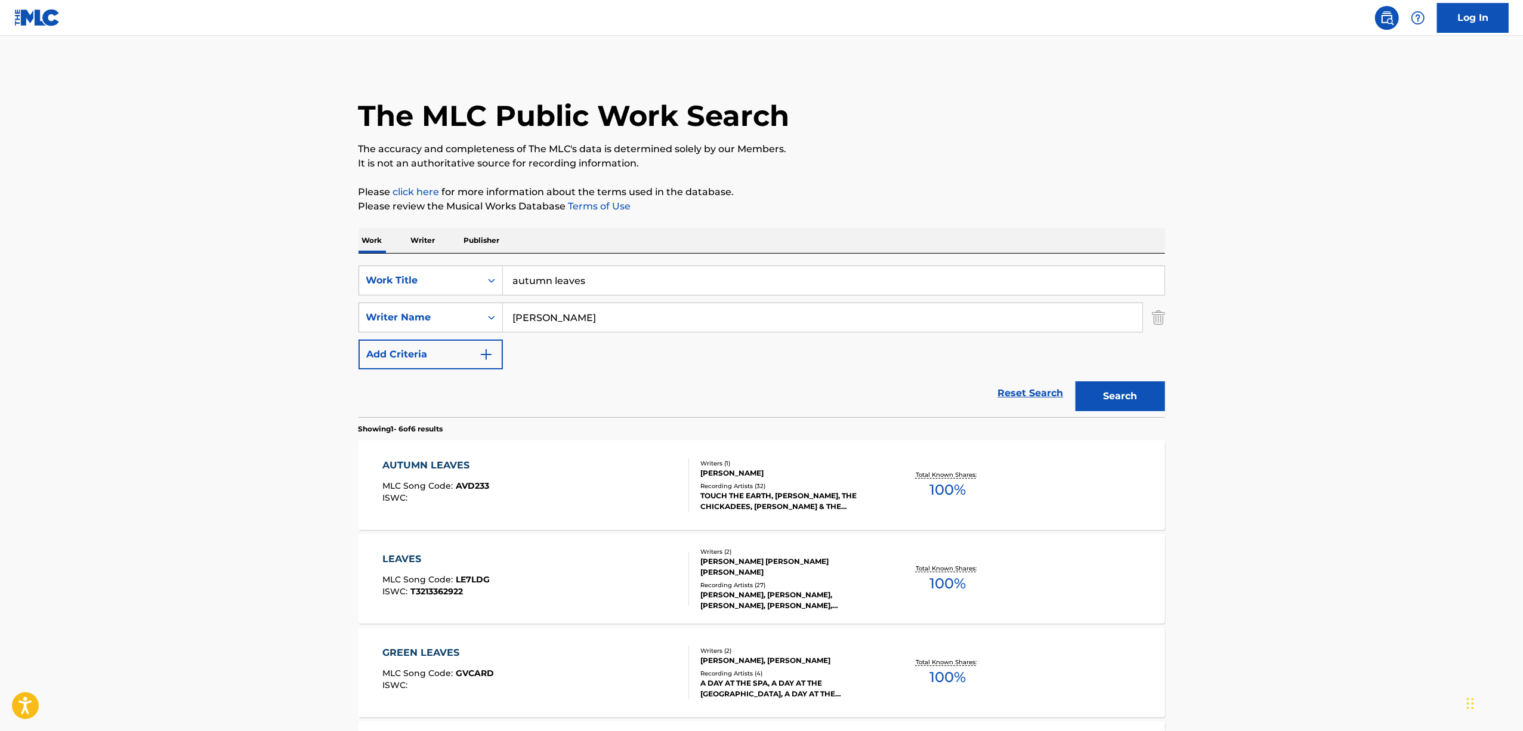
click at [278, 532] on main "The MLC Public Work Search The accuracy and completeness of The MLC's data is d…" at bounding box center [761, 548] width 1523 height 1025
